Goal: Transaction & Acquisition: Purchase product/service

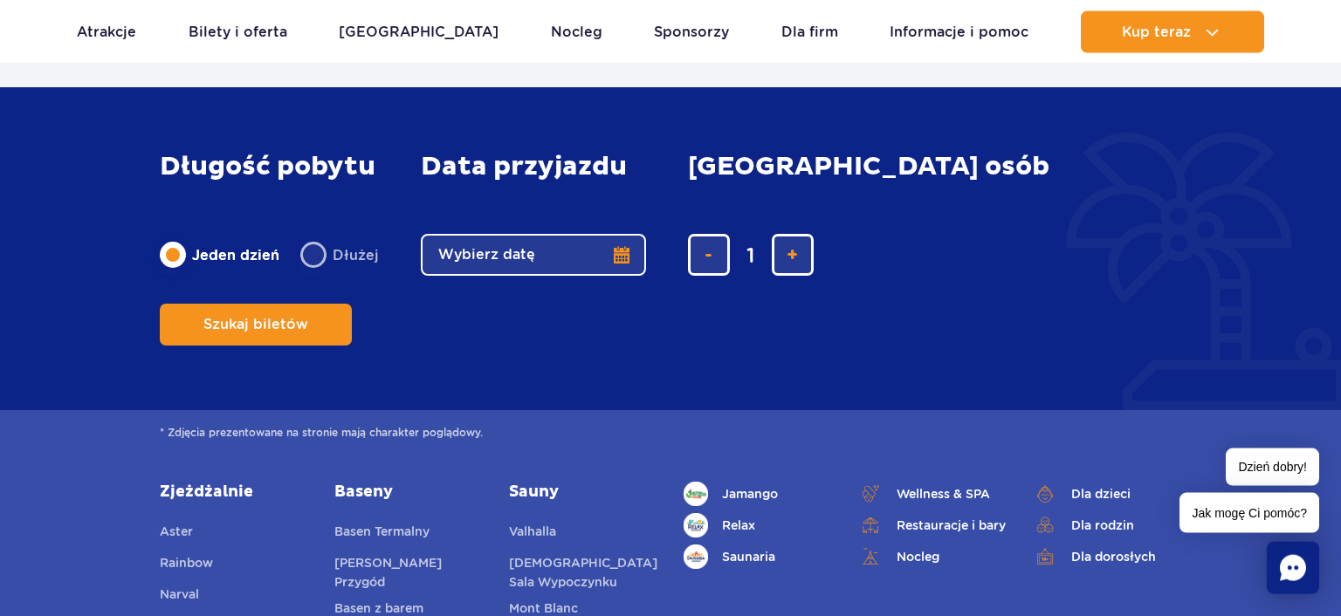
scroll to position [1519, 0]
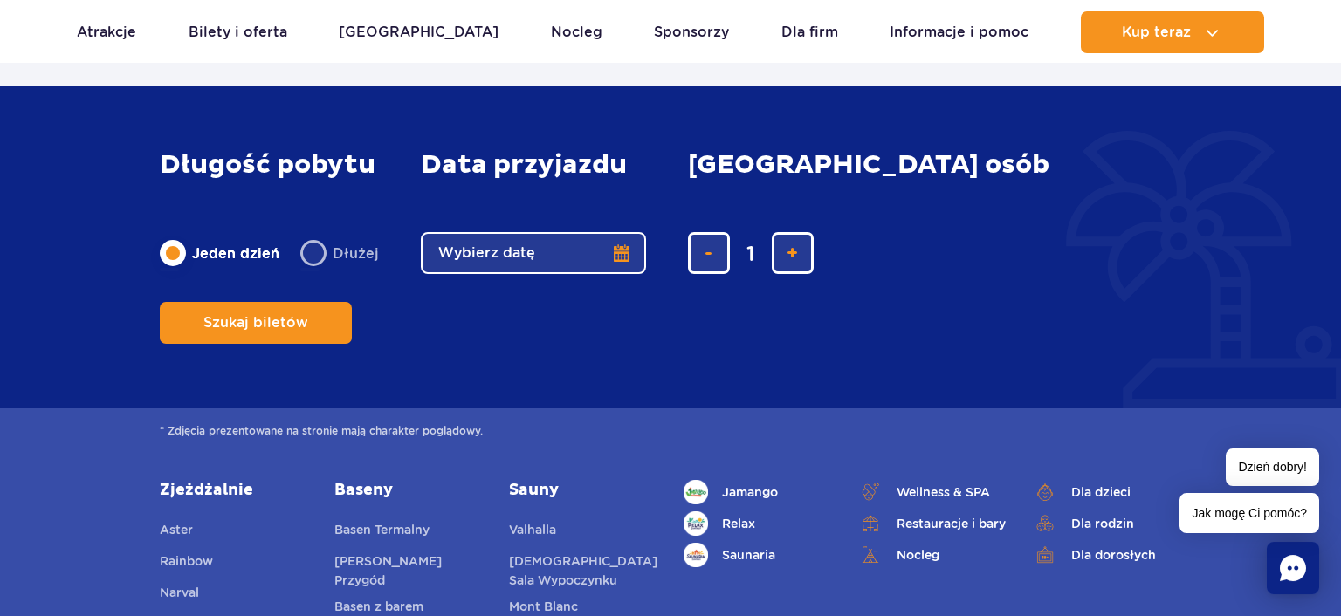
click at [620, 274] on button "Wybierz datę" at bounding box center [533, 253] width 225 height 42
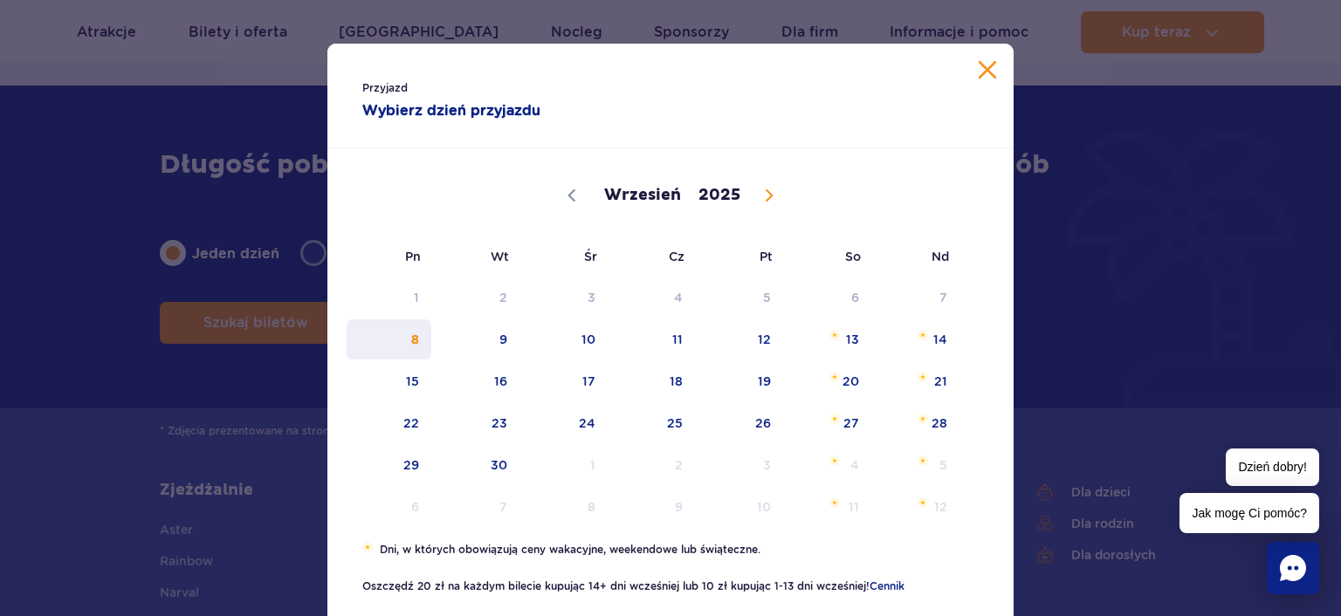
click at [410, 345] on span "8" at bounding box center [389, 339] width 88 height 40
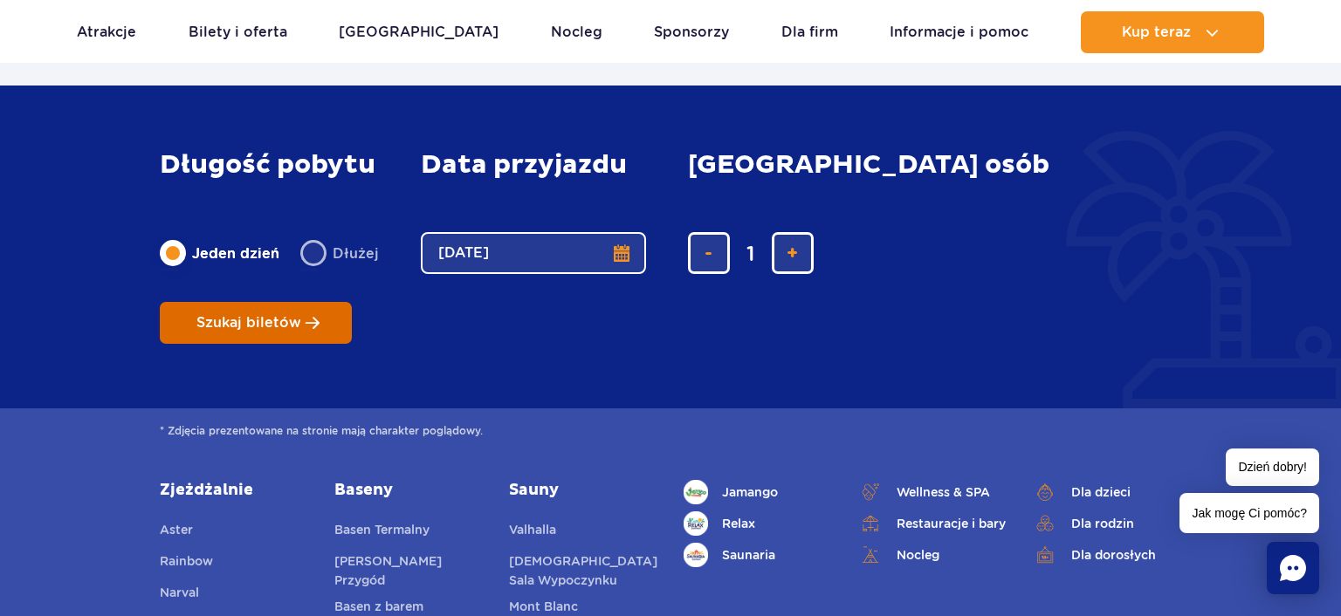
click at [301, 315] on span "Szukaj biletów" at bounding box center [248, 323] width 105 height 16
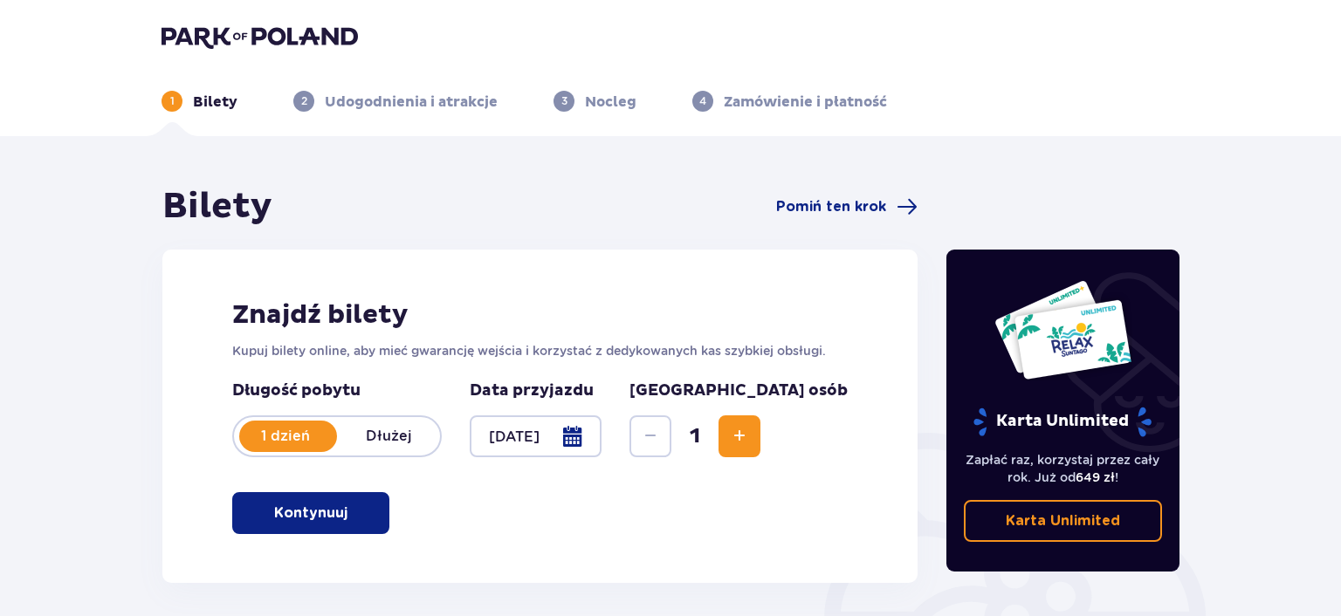
scroll to position [273, 0]
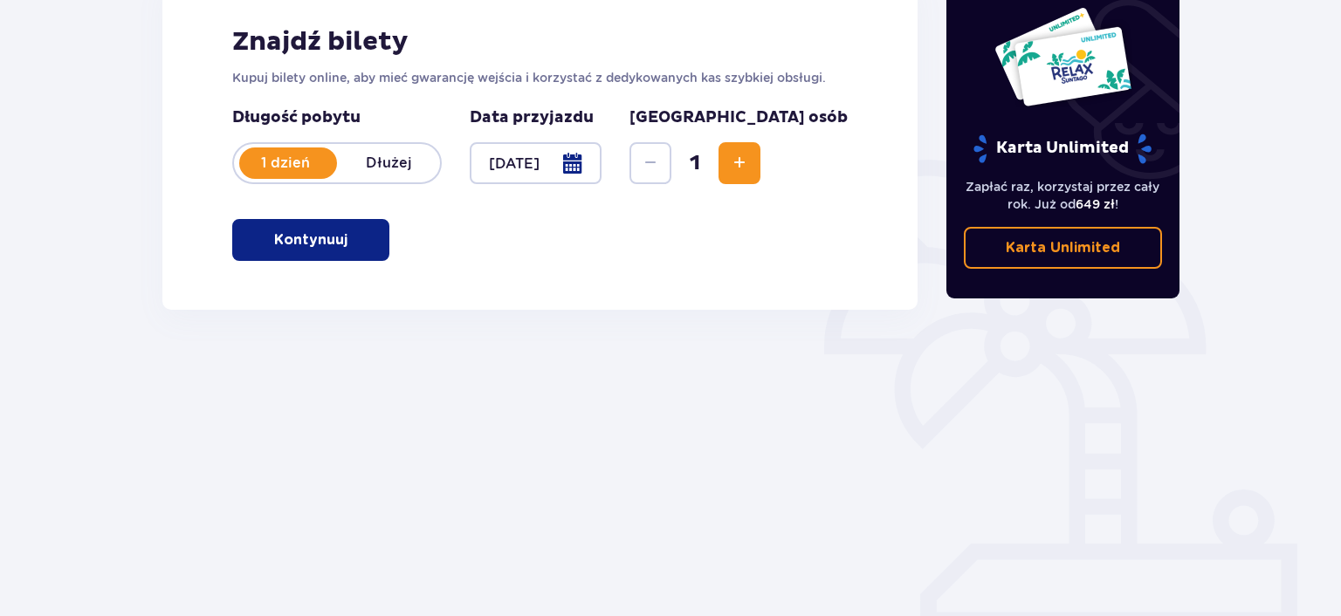
click at [295, 252] on button "Kontynuuj" at bounding box center [310, 240] width 157 height 42
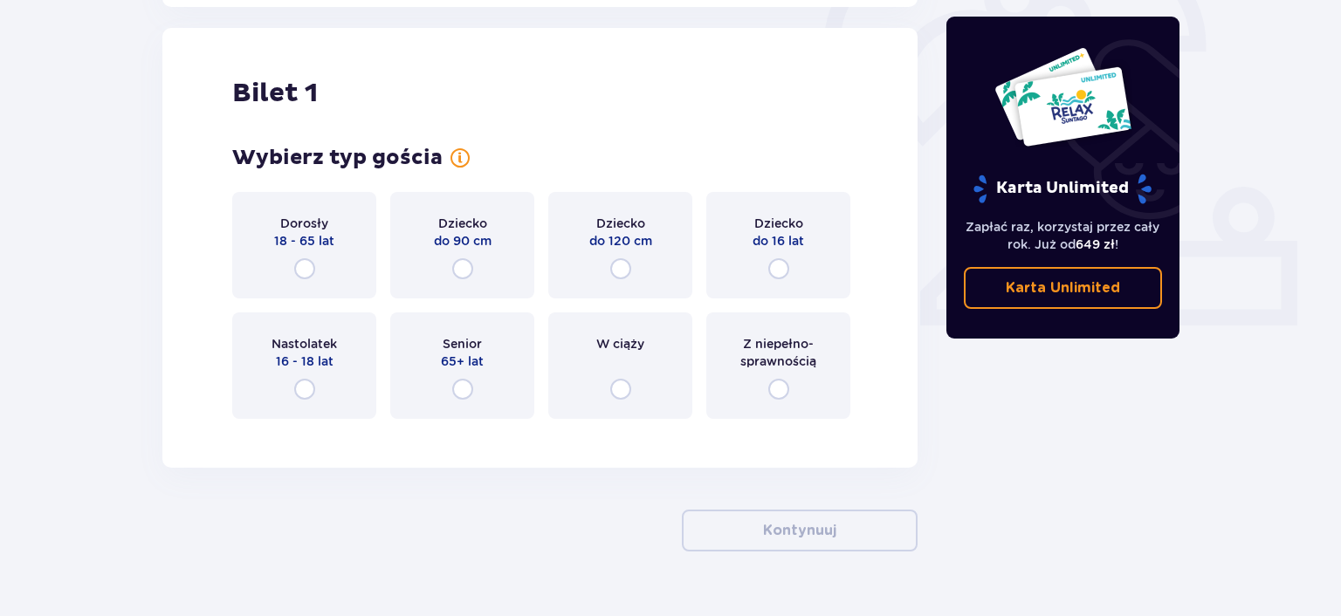
scroll to position [583, 0]
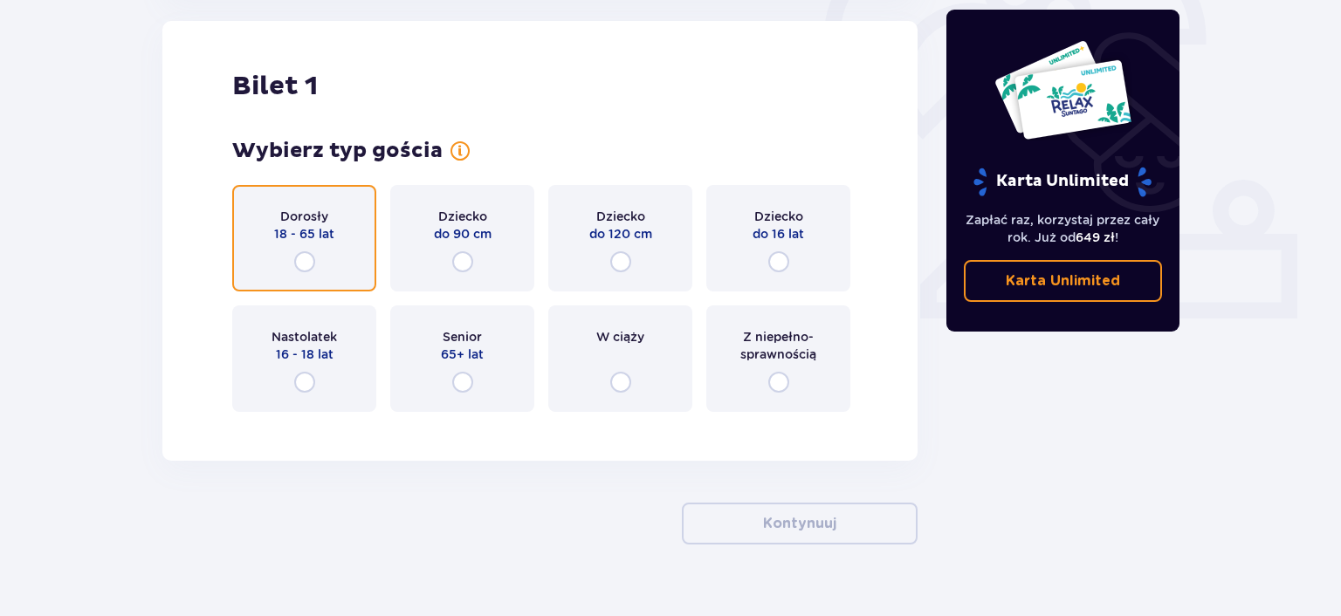
click at [304, 264] on input "radio" at bounding box center [304, 261] width 21 height 21
radio input "true"
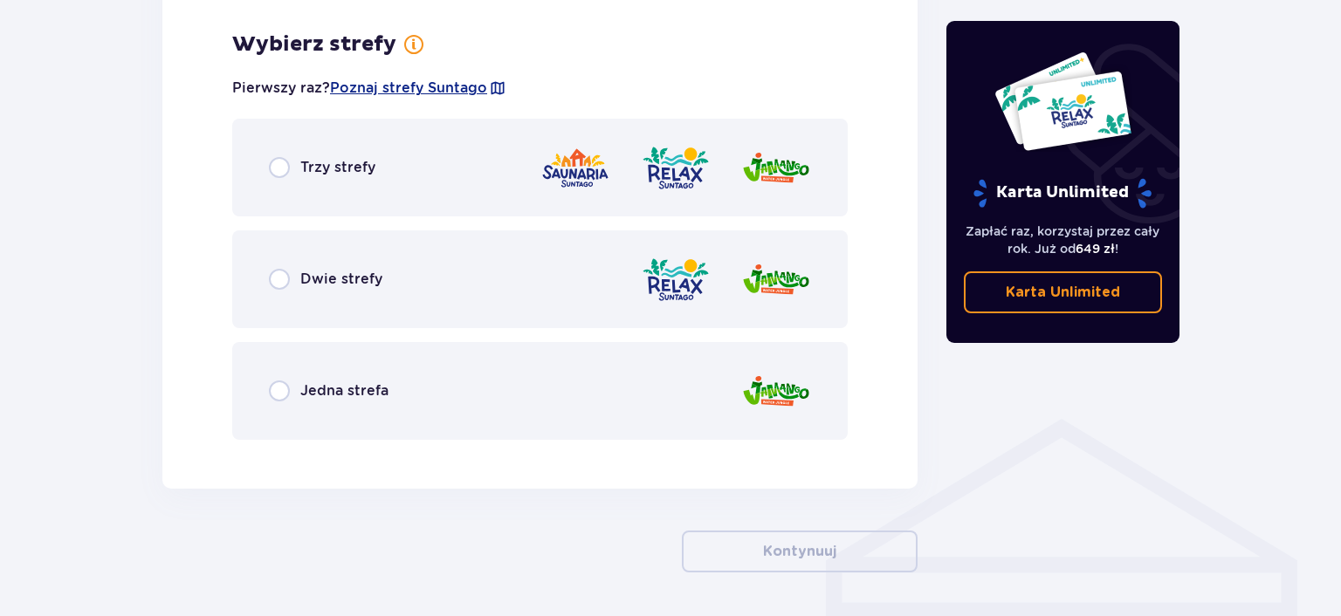
scroll to position [1009, 0]
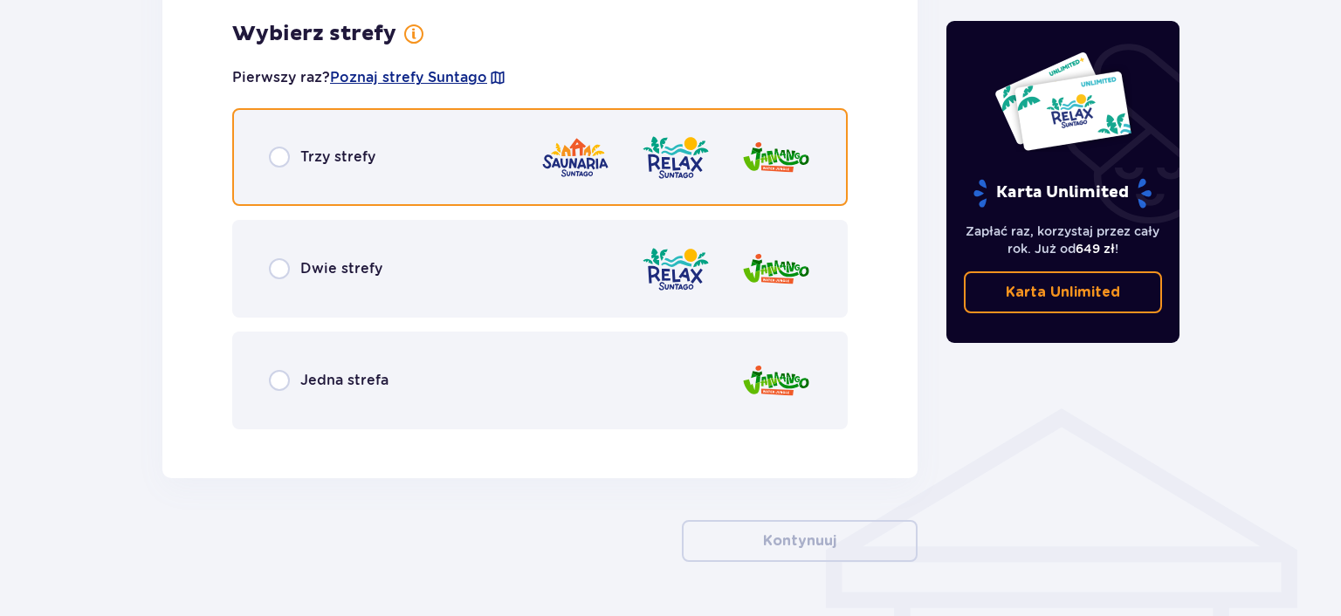
click at [289, 157] on input "radio" at bounding box center [279, 157] width 21 height 21
radio input "true"
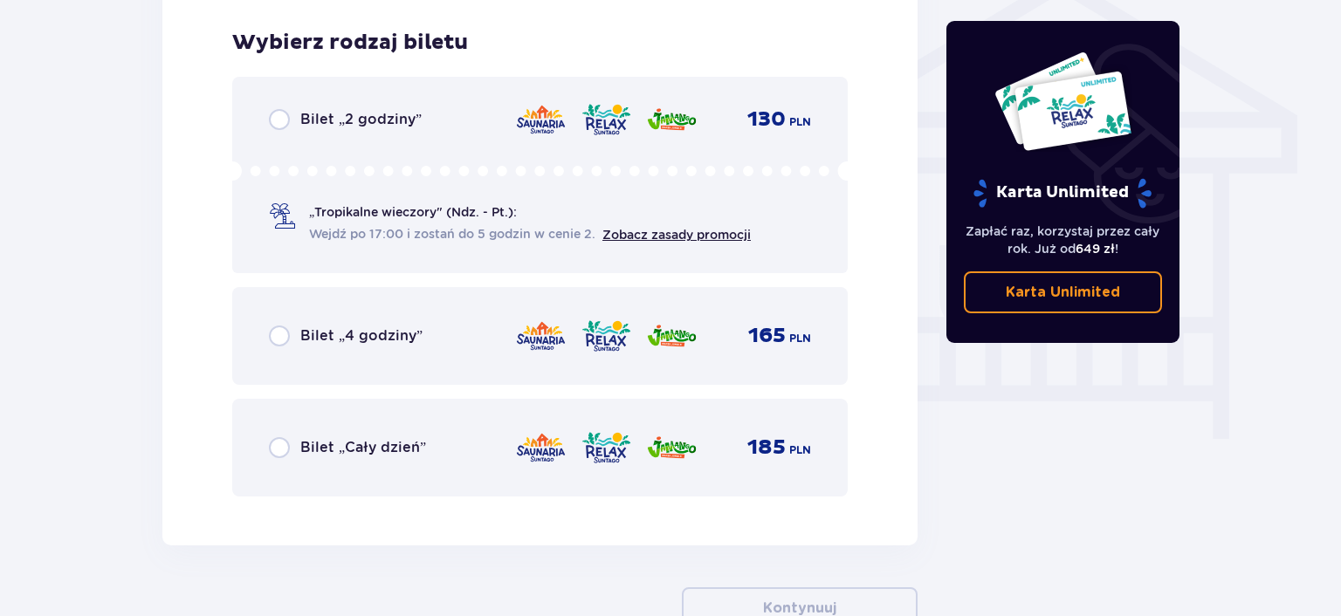
scroll to position [1453, 0]
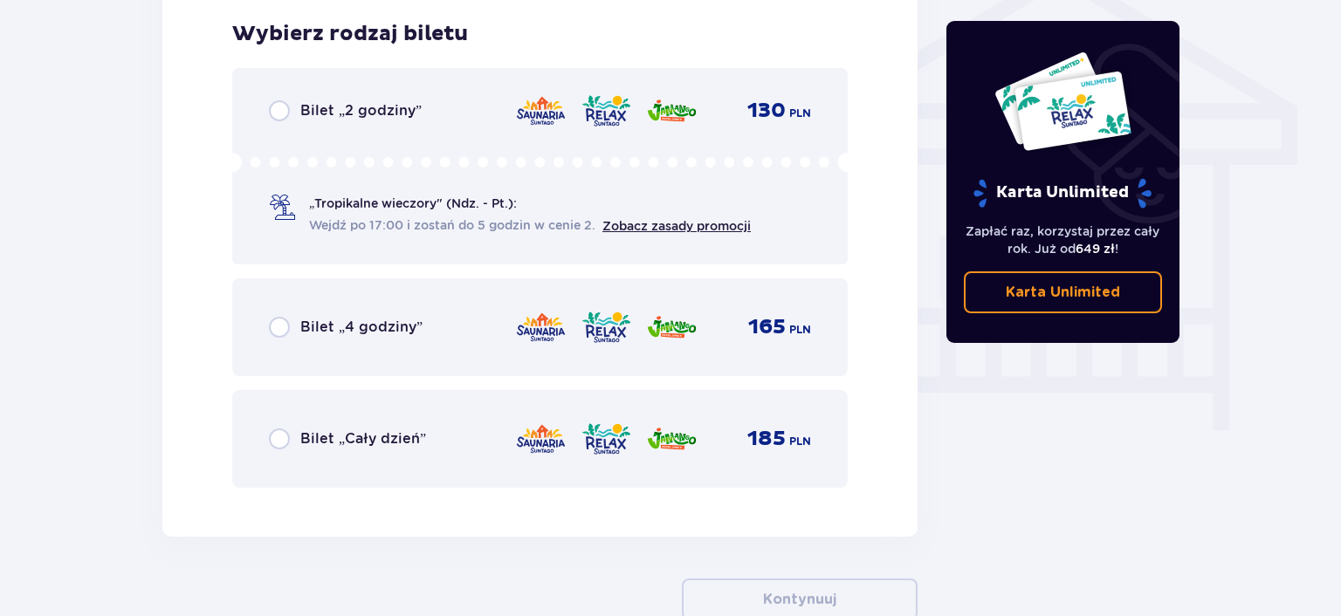
click at [342, 225] on span "Wejdź po 17:00 i zostań do 5 godzin w cenie 2." at bounding box center [452, 224] width 286 height 17
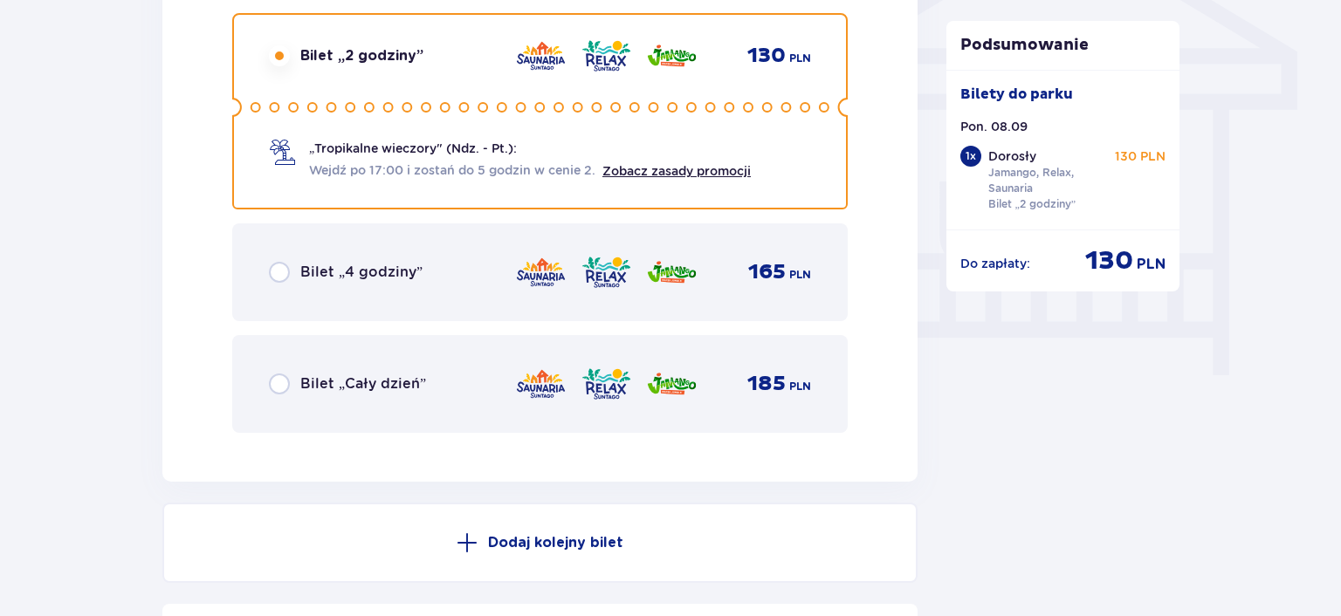
scroll to position [1378, 0]
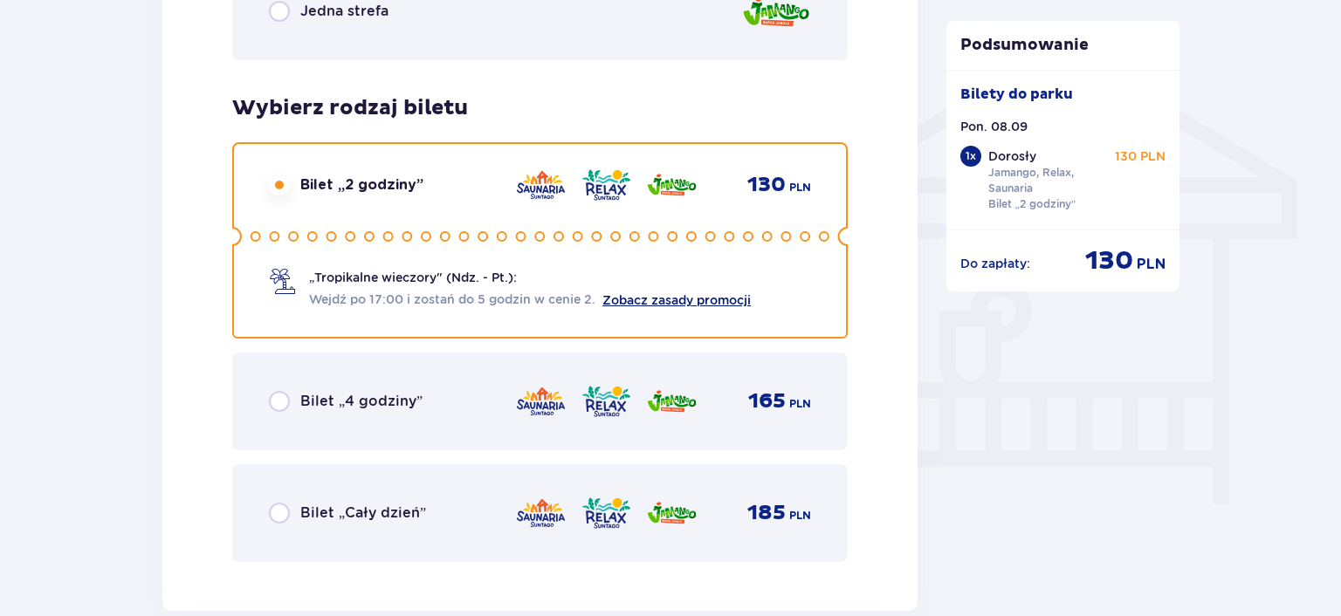
click at [680, 293] on link "Zobacz zasady promocji" at bounding box center [676, 300] width 148 height 14
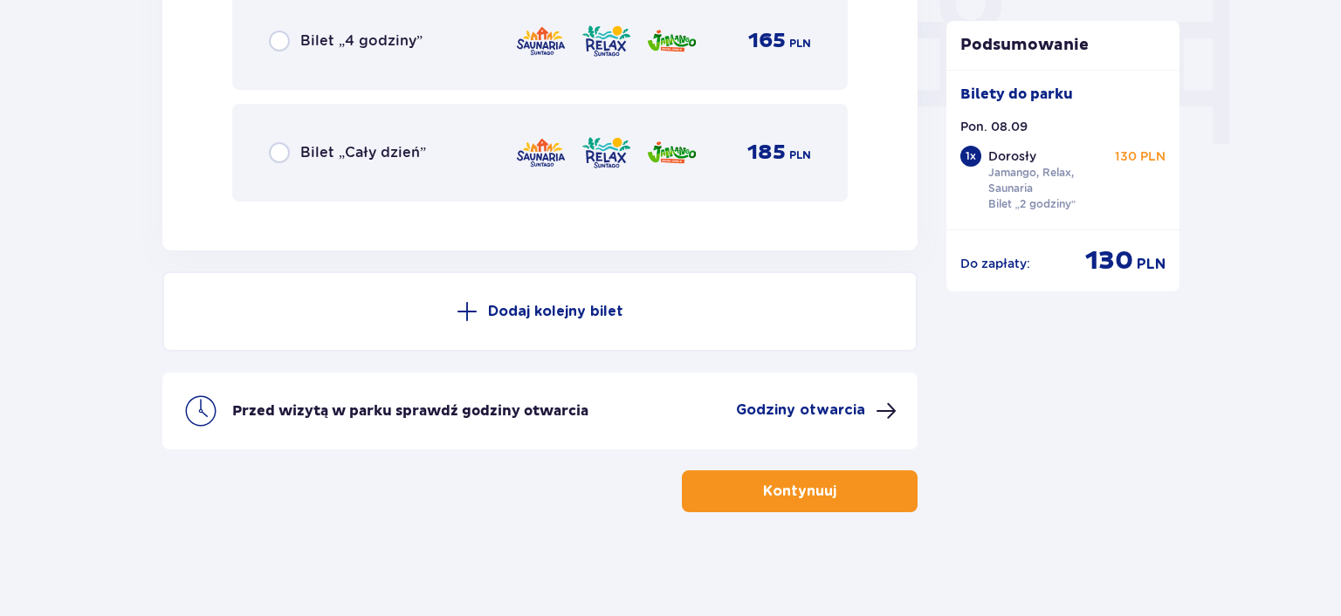
click at [773, 402] on p "Godziny otwarcia" at bounding box center [800, 410] width 129 height 19
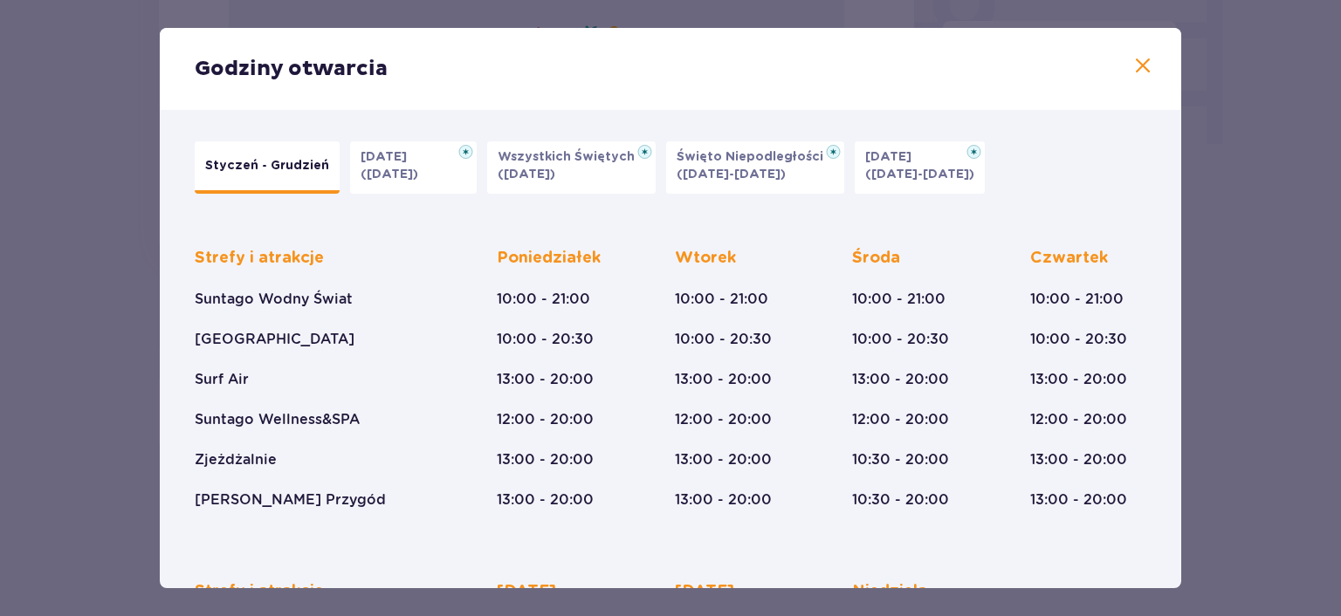
click at [402, 175] on p "(31.10.25)" at bounding box center [390, 174] width 58 height 17
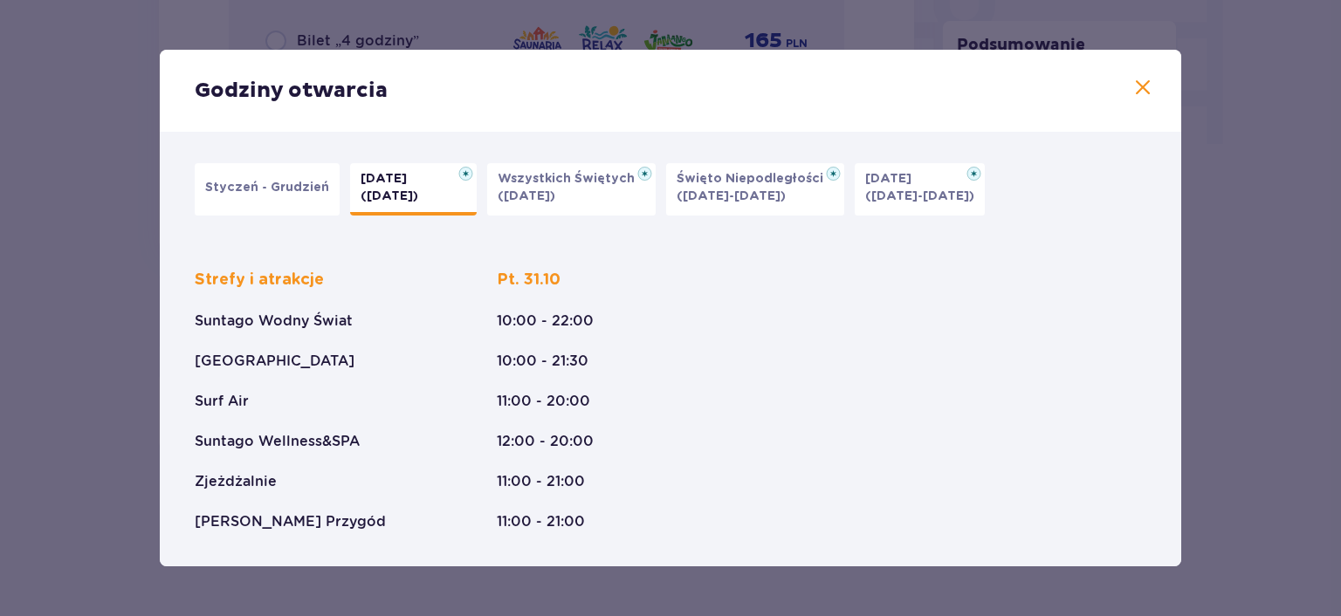
click at [274, 197] on button "Styczeń - Grudzień" at bounding box center [267, 189] width 145 height 52
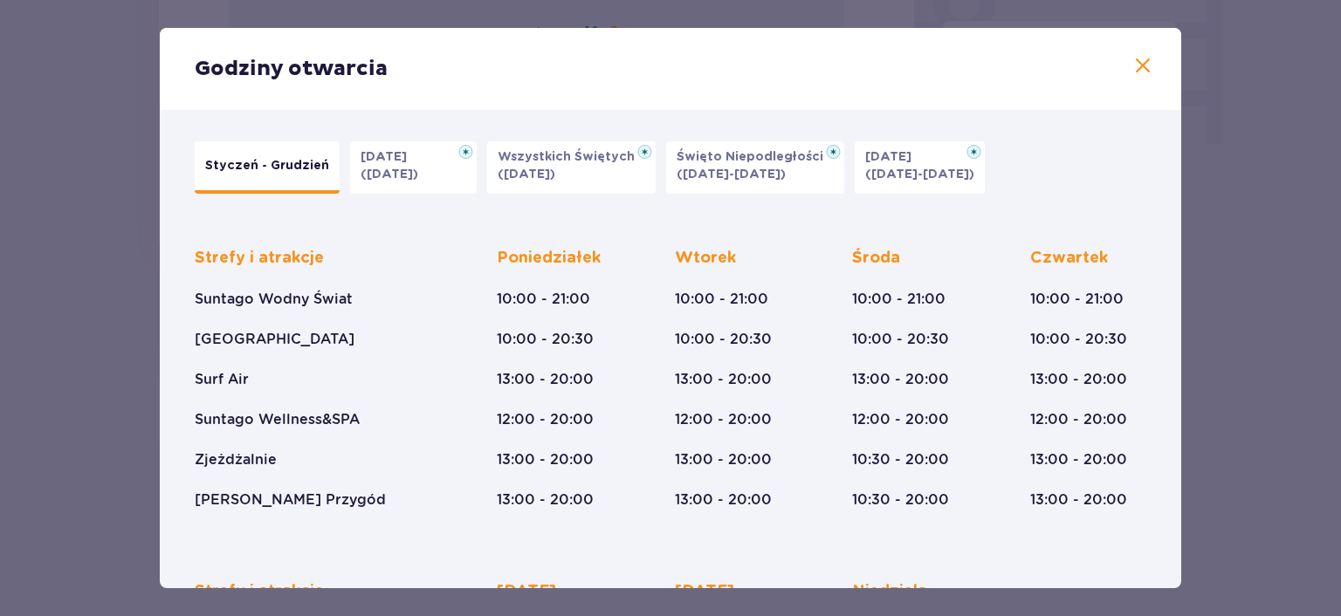
click at [1140, 72] on span at bounding box center [1142, 66] width 21 height 21
